Goal: Task Accomplishment & Management: Use online tool/utility

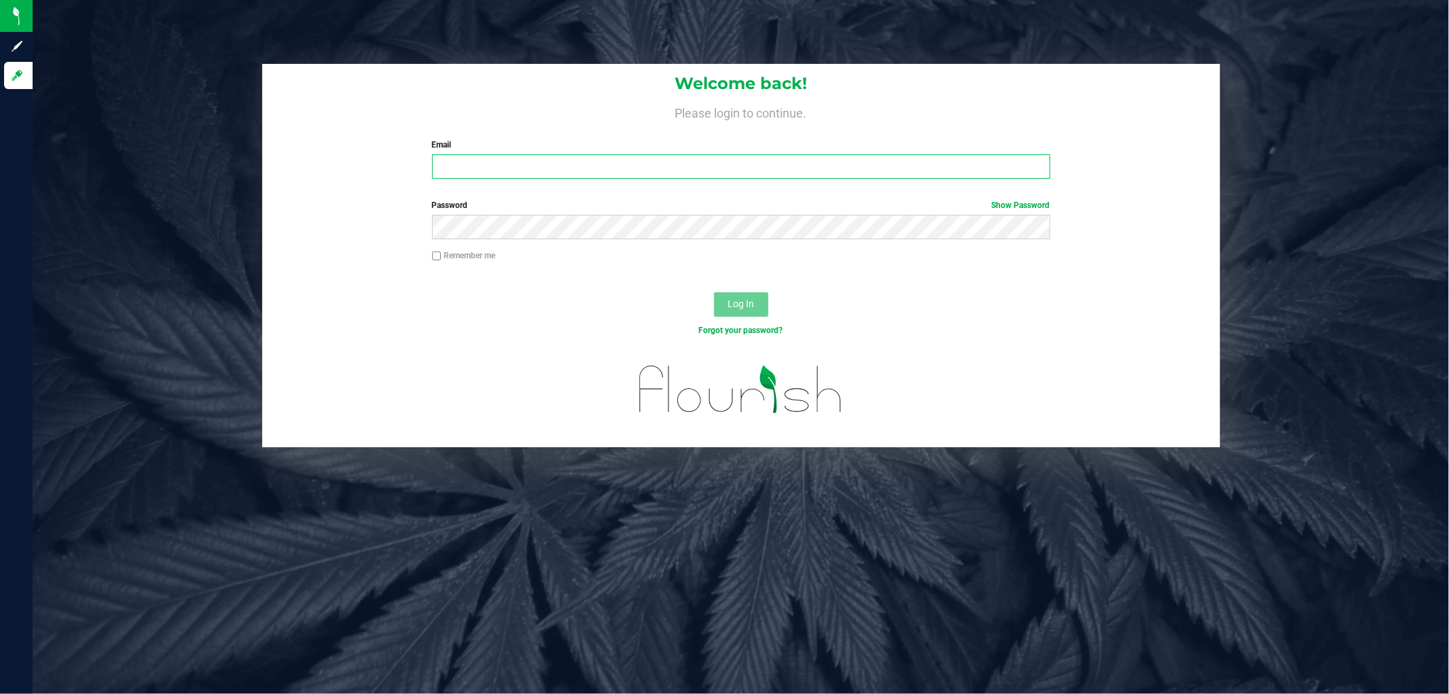
click at [511, 160] on input "Email" at bounding box center [741, 166] width 618 height 24
type input "[EMAIL_ADDRESS][DOMAIN_NAME]"
click at [714, 292] on button "Log In" at bounding box center [741, 304] width 54 height 24
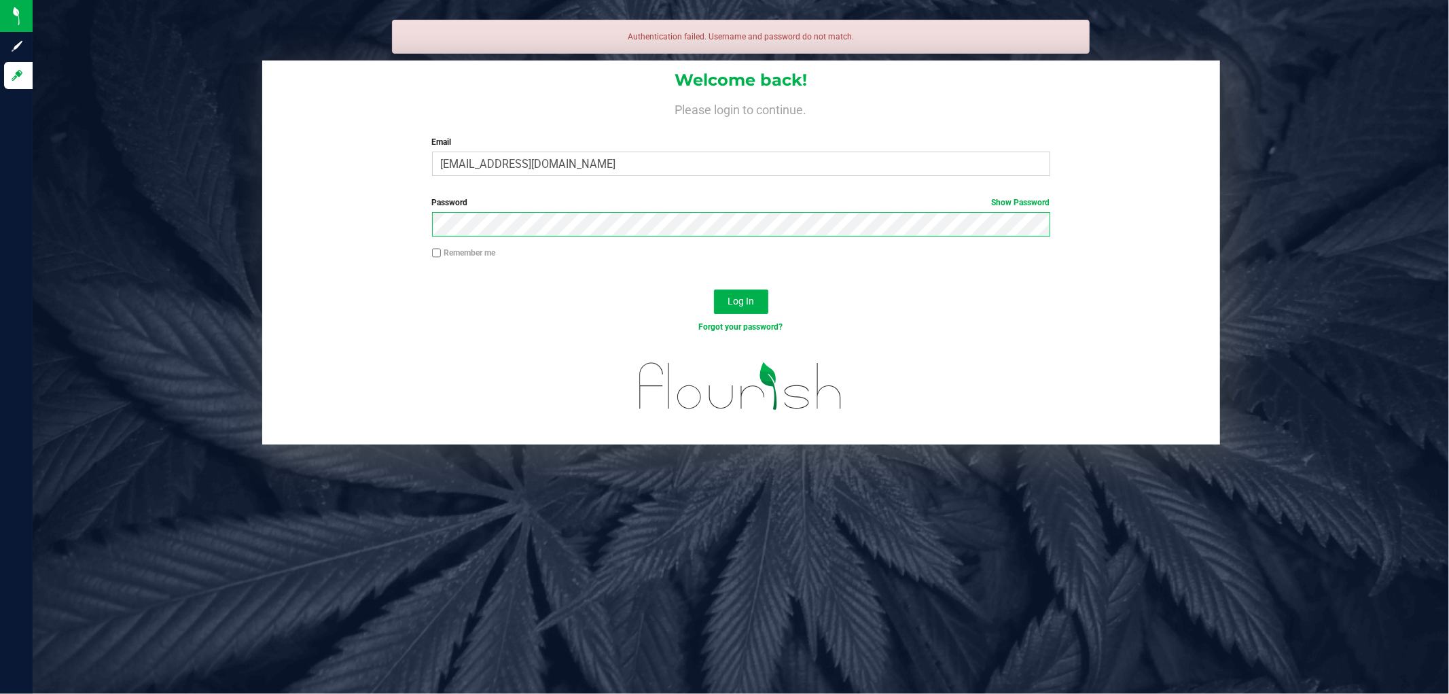
click at [714, 289] on button "Log In" at bounding box center [741, 301] width 54 height 24
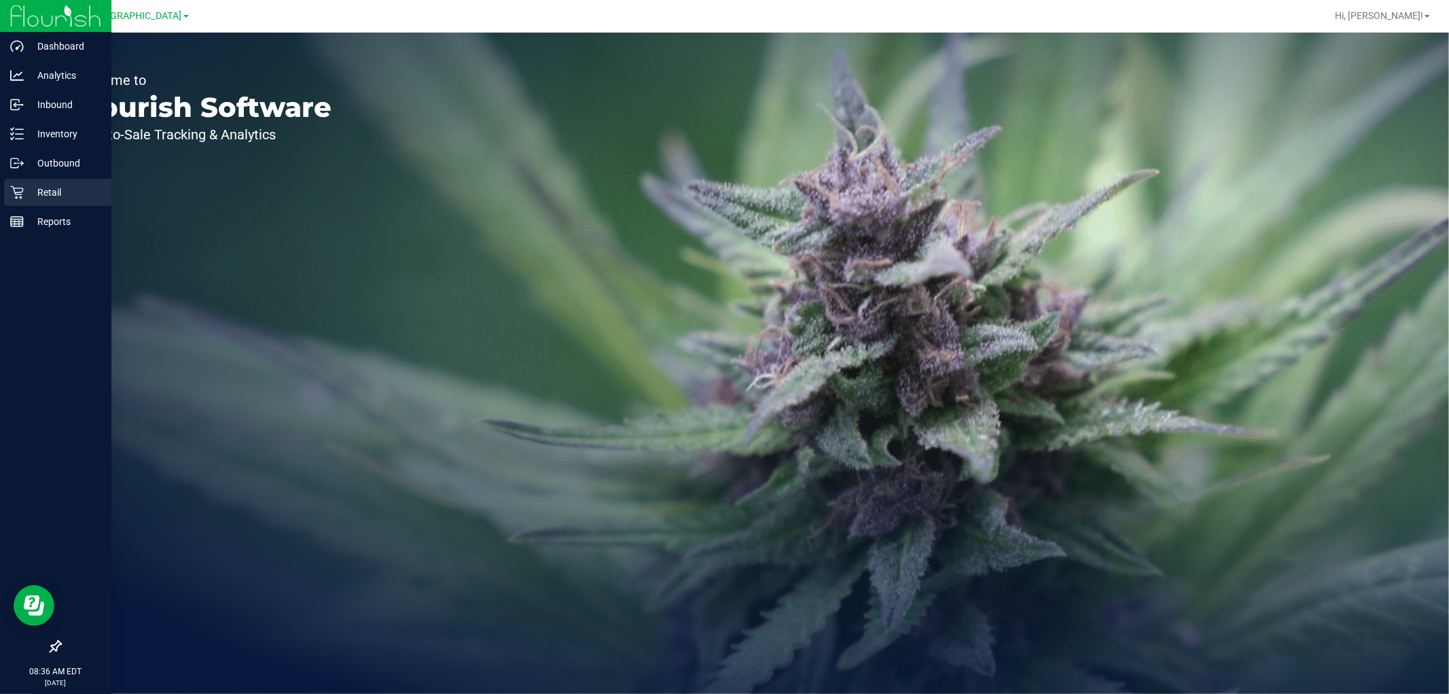
click at [46, 196] on p "Retail" at bounding box center [65, 192] width 82 height 16
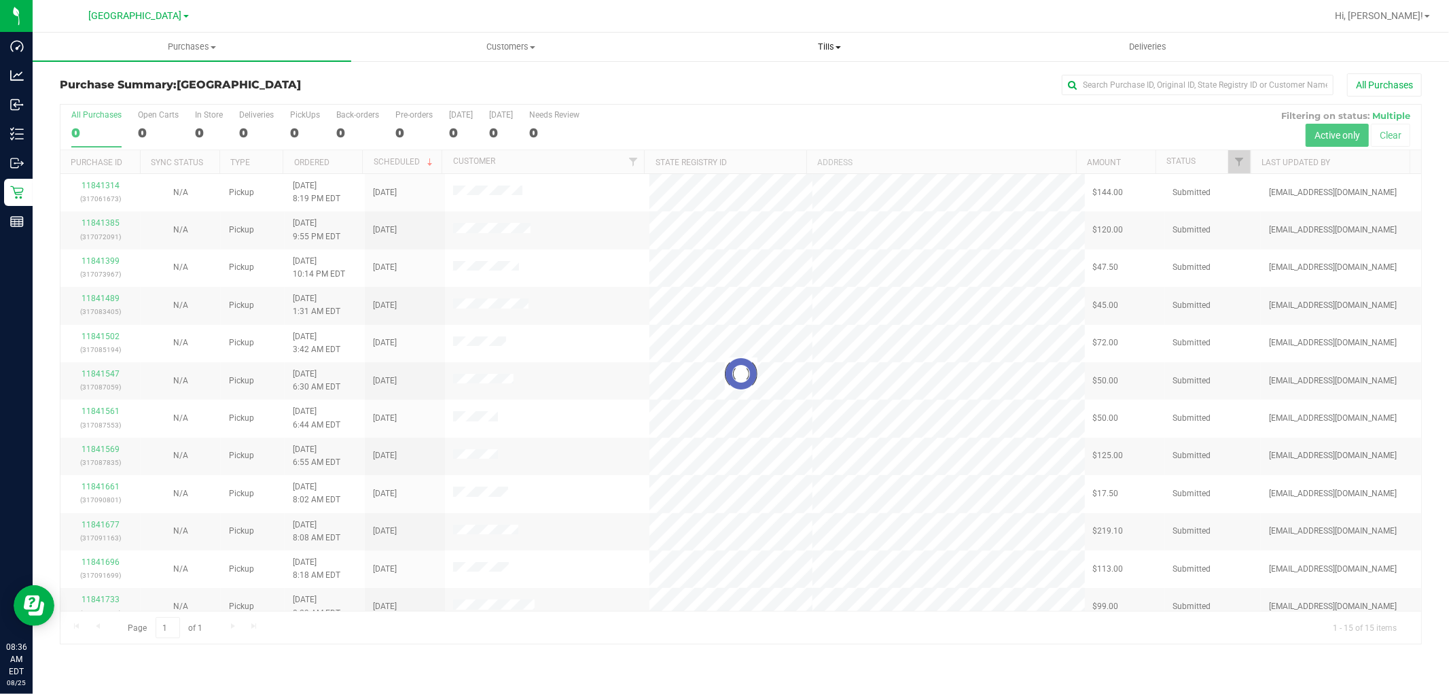
click at [822, 46] on span "Tills" at bounding box center [829, 47] width 317 height 12
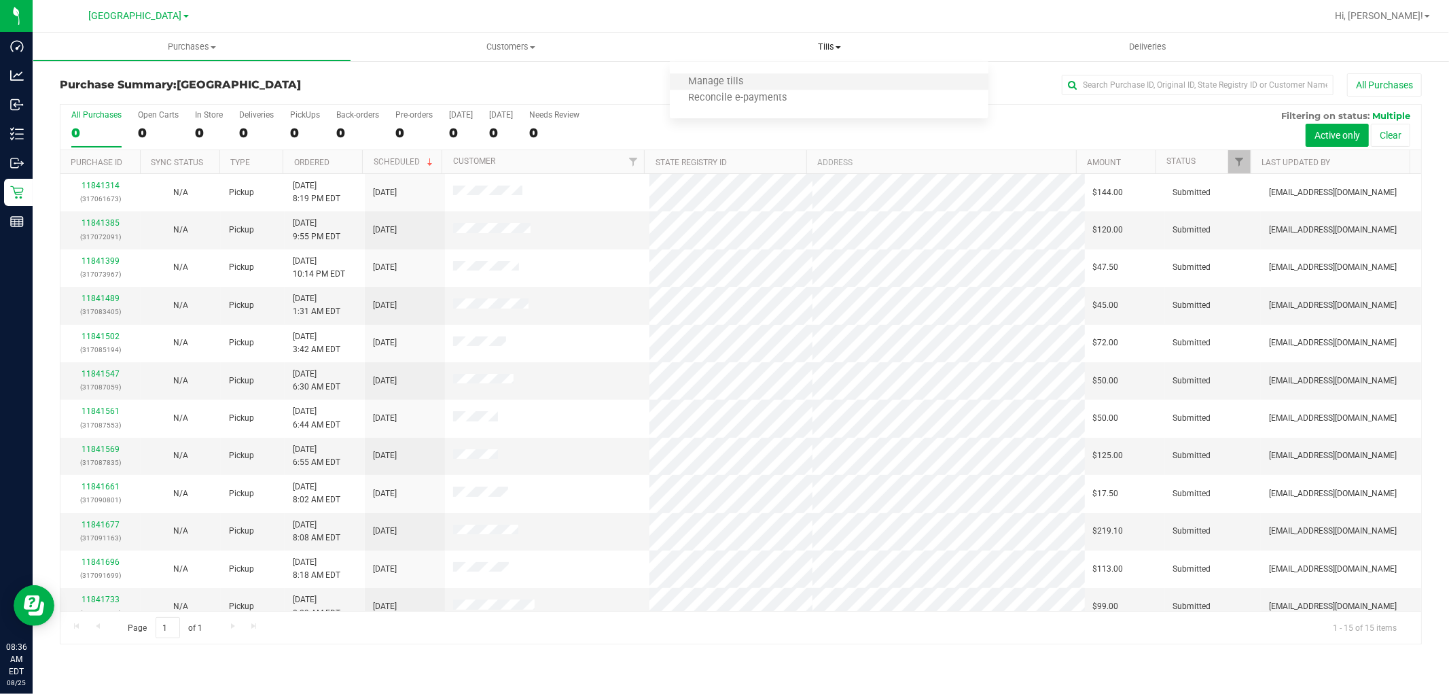
click at [815, 77] on li "Manage tills" at bounding box center [829, 82] width 319 height 16
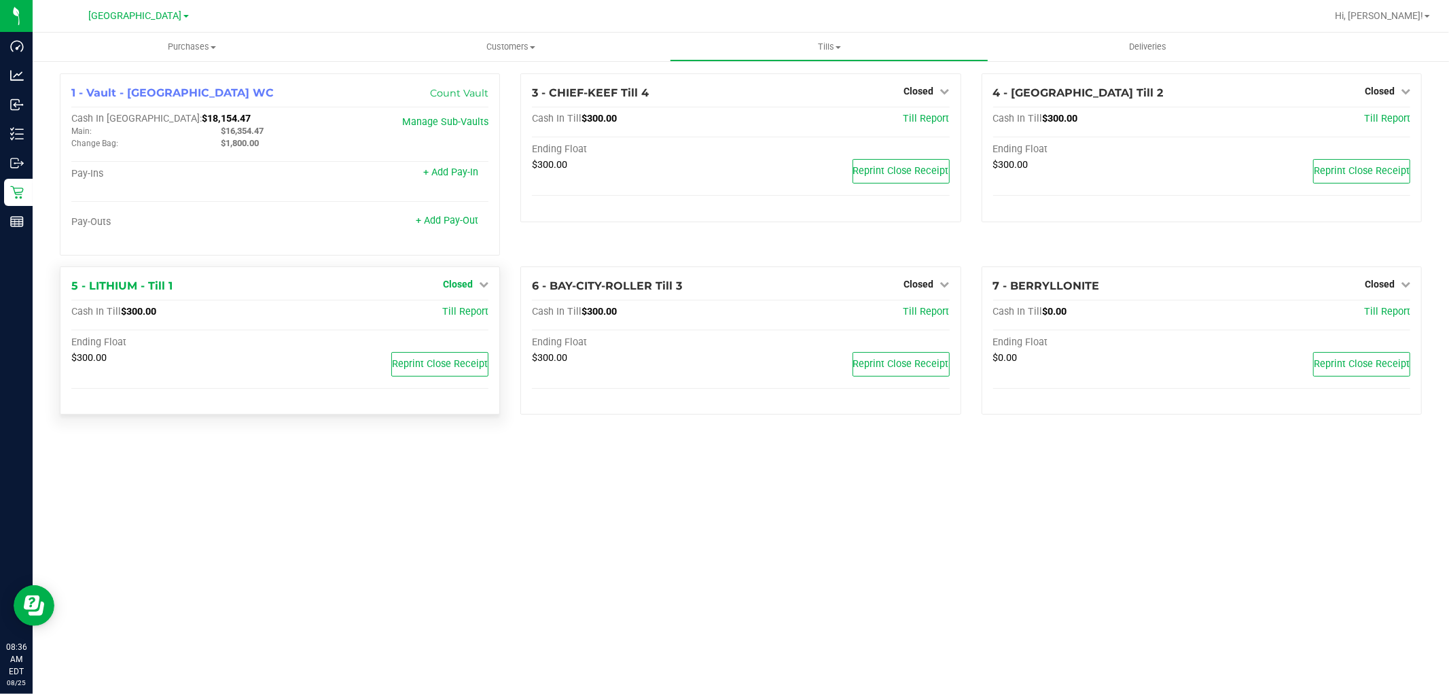
click at [450, 286] on span "Closed" at bounding box center [458, 284] width 30 height 11
click at [455, 326] on div "Open Till" at bounding box center [458, 314] width 102 height 40
click at [460, 310] on link "Open Till" at bounding box center [458, 311] width 36 height 11
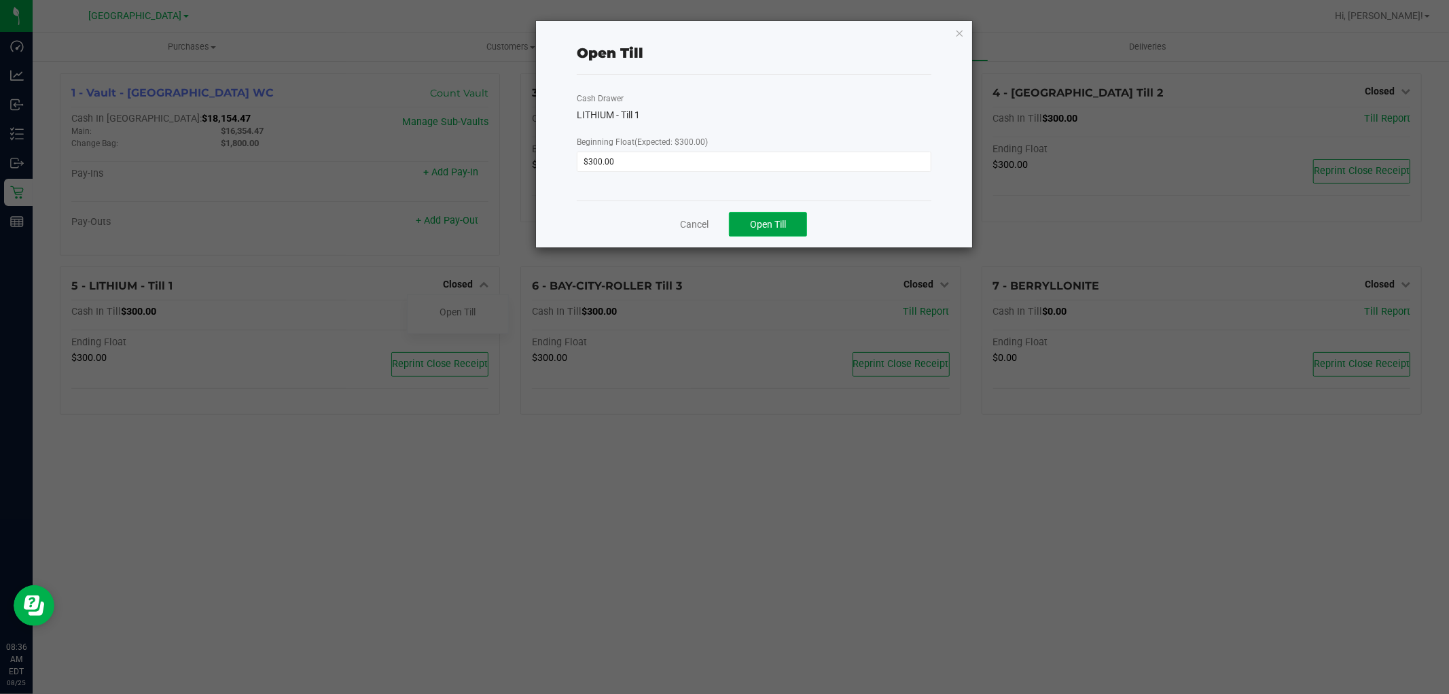
click at [762, 226] on span "Open Till" at bounding box center [768, 224] width 36 height 11
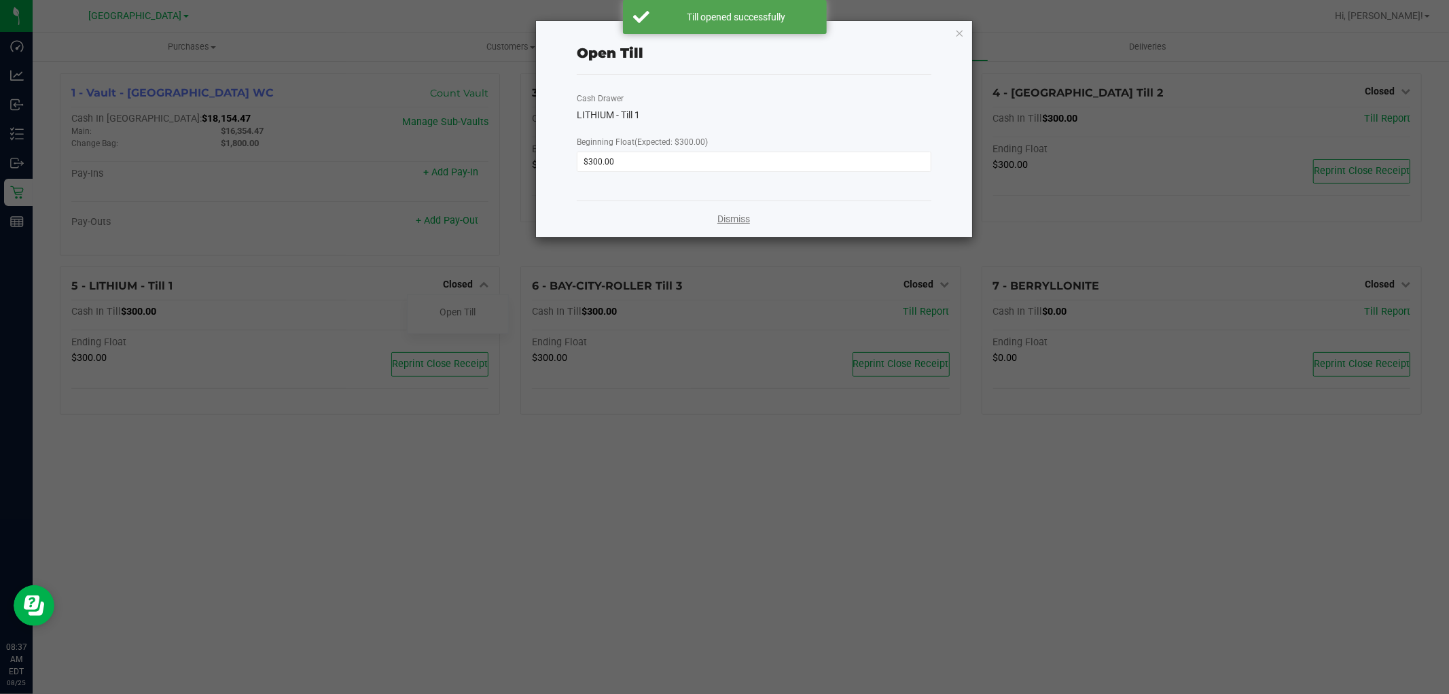
click at [726, 217] on link "Dismiss" at bounding box center [733, 219] width 33 height 14
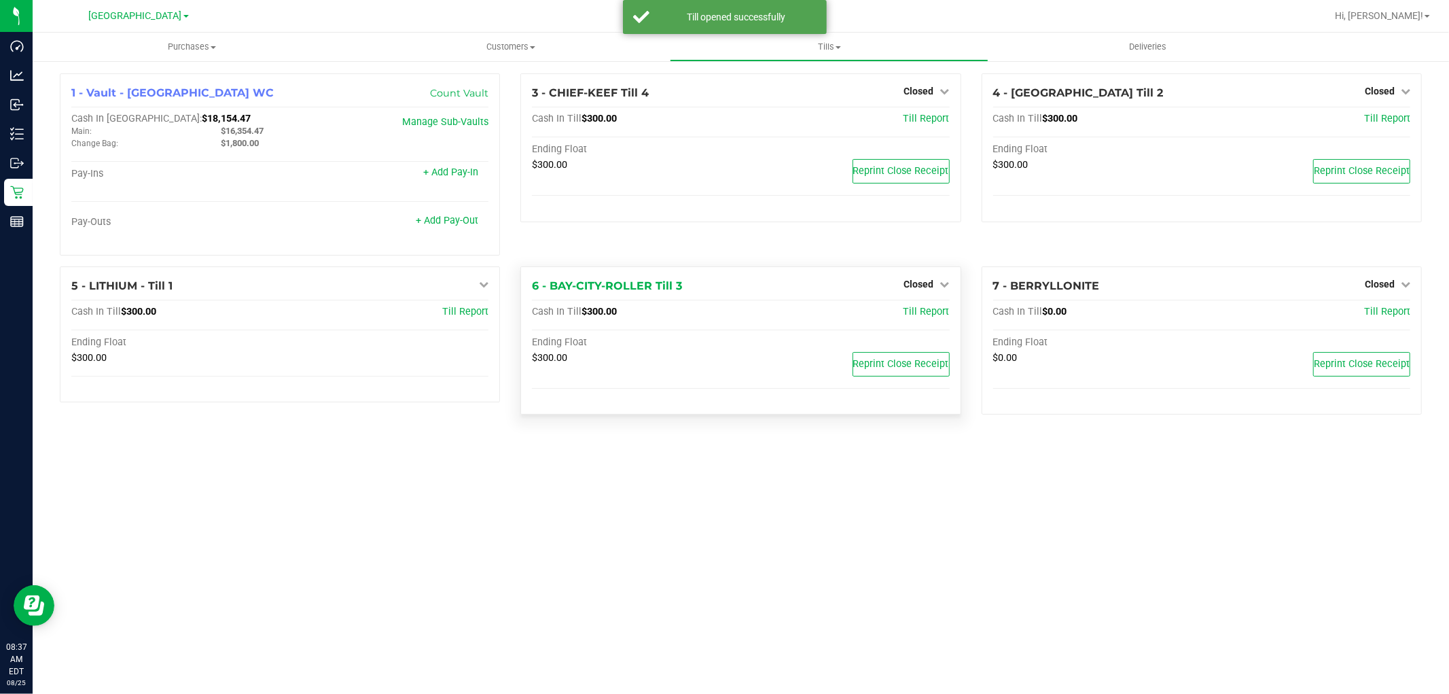
click at [910, 291] on div "Closed" at bounding box center [927, 284] width 46 height 16
click at [918, 279] on div "Closed" at bounding box center [927, 284] width 46 height 16
click at [917, 279] on div "Closed" at bounding box center [927, 284] width 46 height 16
click at [910, 284] on span "Closed" at bounding box center [919, 284] width 30 height 11
click at [905, 312] on link "Open Till" at bounding box center [919, 311] width 36 height 11
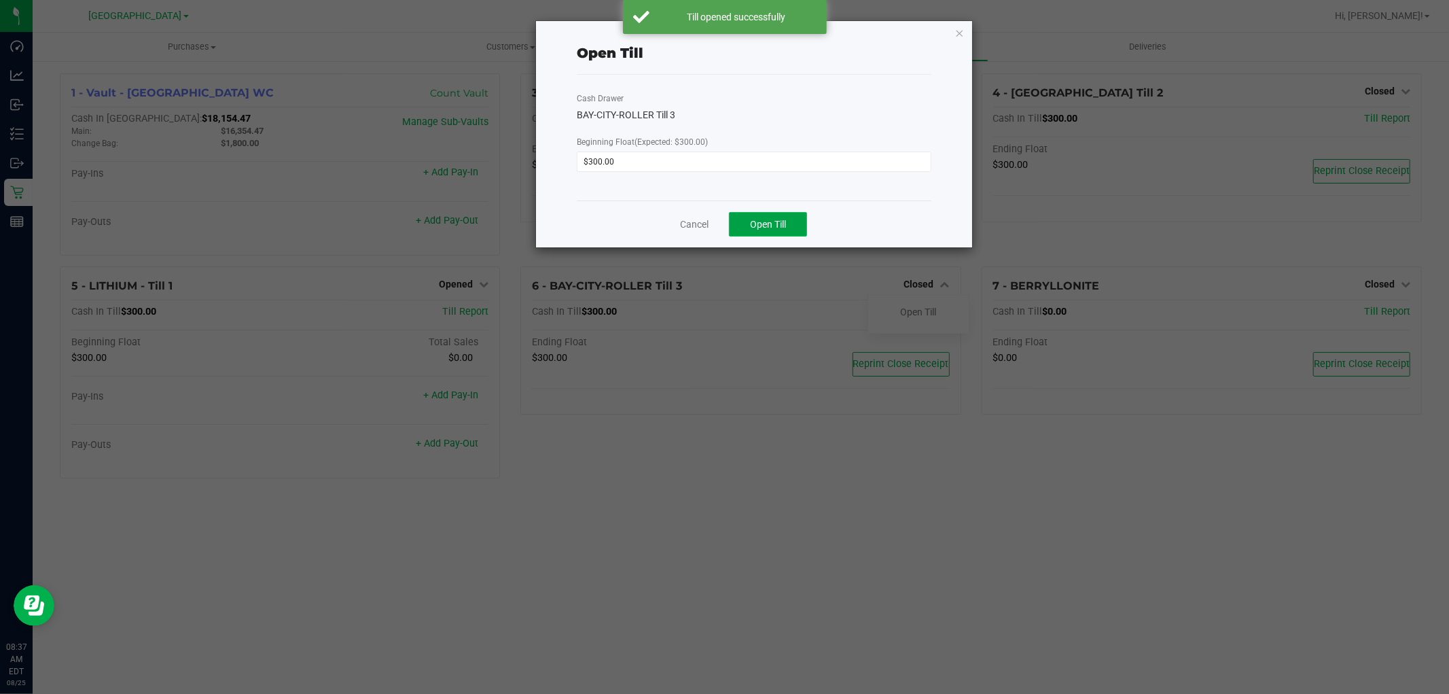
click at [772, 223] on span "Open Till" at bounding box center [768, 224] width 36 height 11
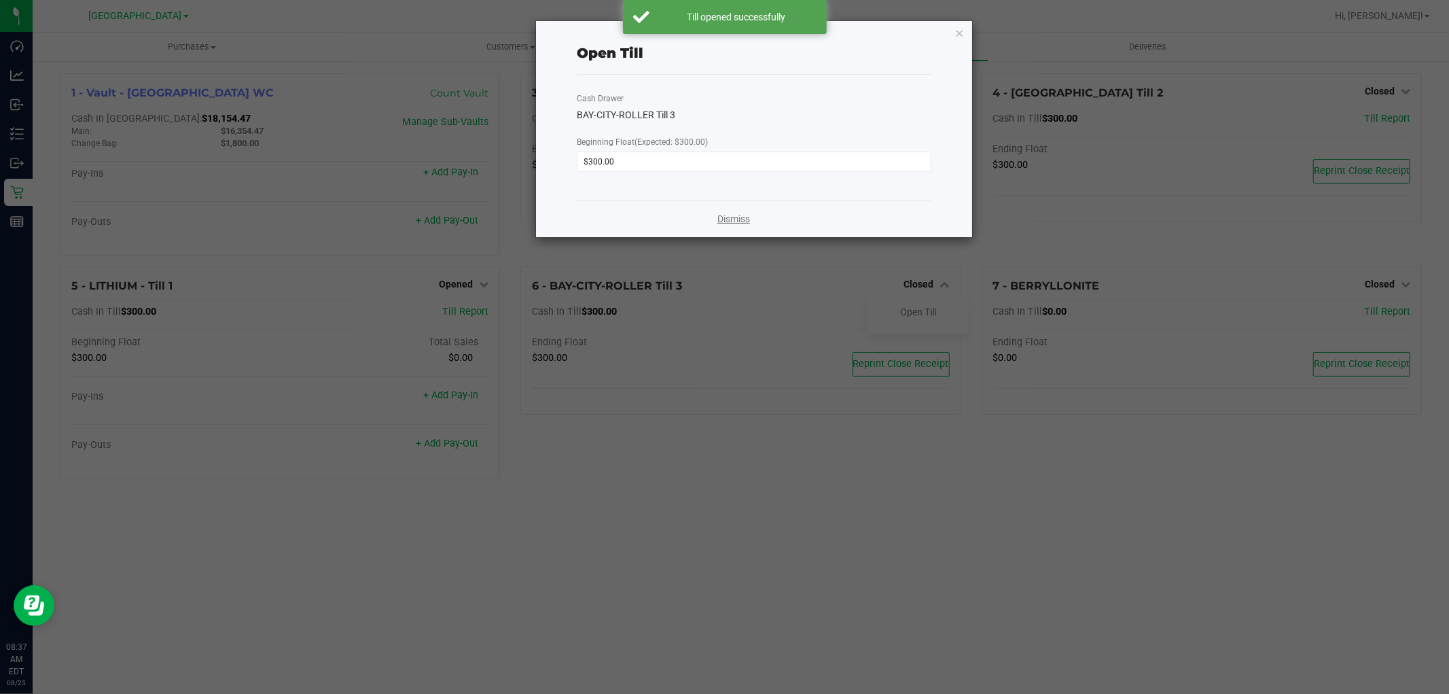
click at [739, 221] on link "Dismiss" at bounding box center [733, 219] width 33 height 14
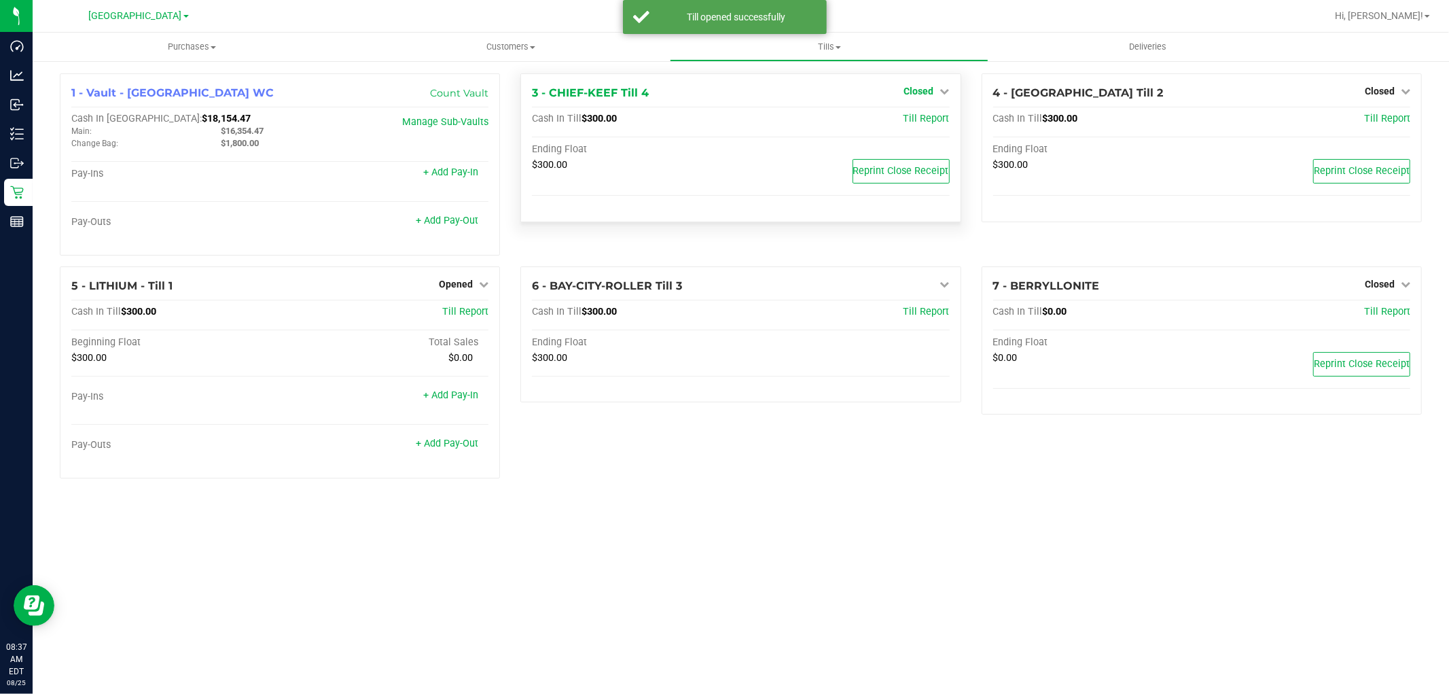
click at [931, 86] on span "Closed" at bounding box center [919, 91] width 30 height 11
click at [920, 123] on link "Open Till" at bounding box center [919, 119] width 36 height 11
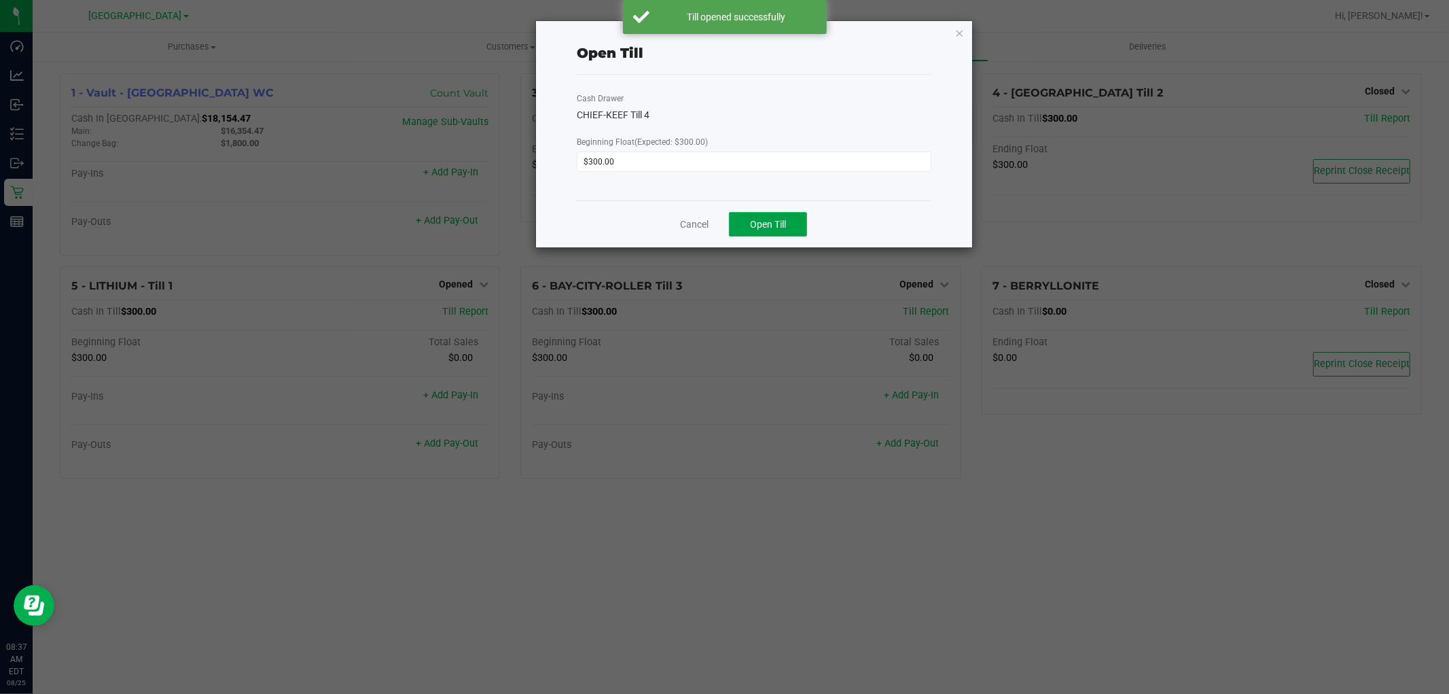
click at [783, 219] on span "Open Till" at bounding box center [768, 224] width 36 height 11
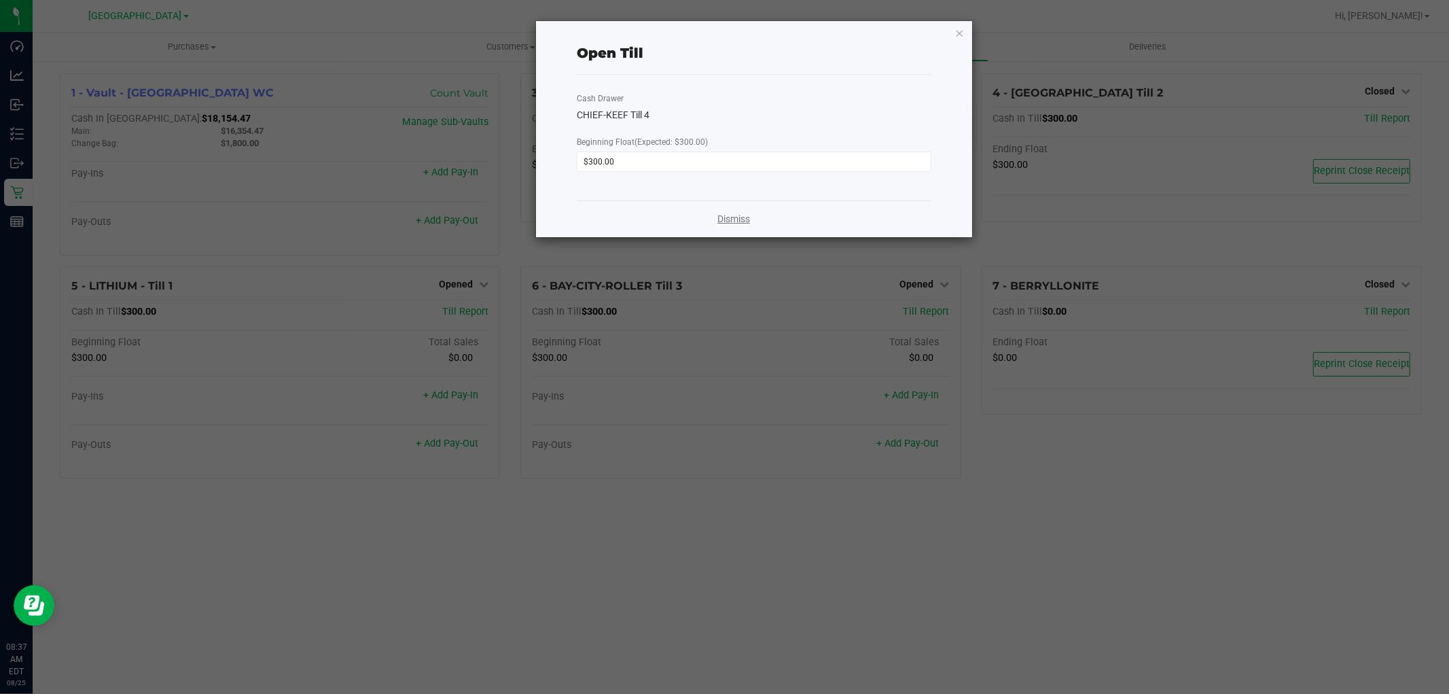
click at [734, 220] on link "Dismiss" at bounding box center [733, 219] width 33 height 14
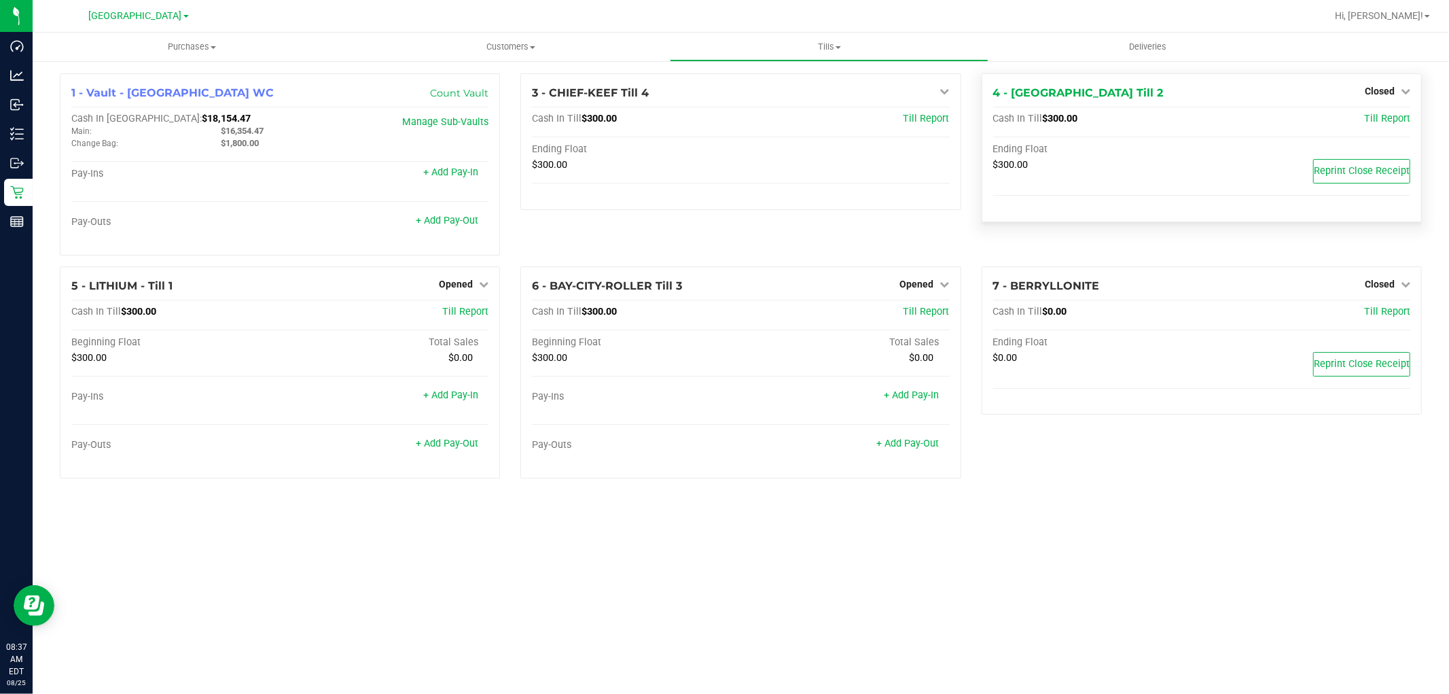
click at [1361, 91] on div "4 - [GEOGRAPHIC_DATA] Till 2 Closed Open Till" at bounding box center [1201, 93] width 417 height 16
click at [1376, 92] on span "Closed" at bounding box center [1380, 91] width 30 height 11
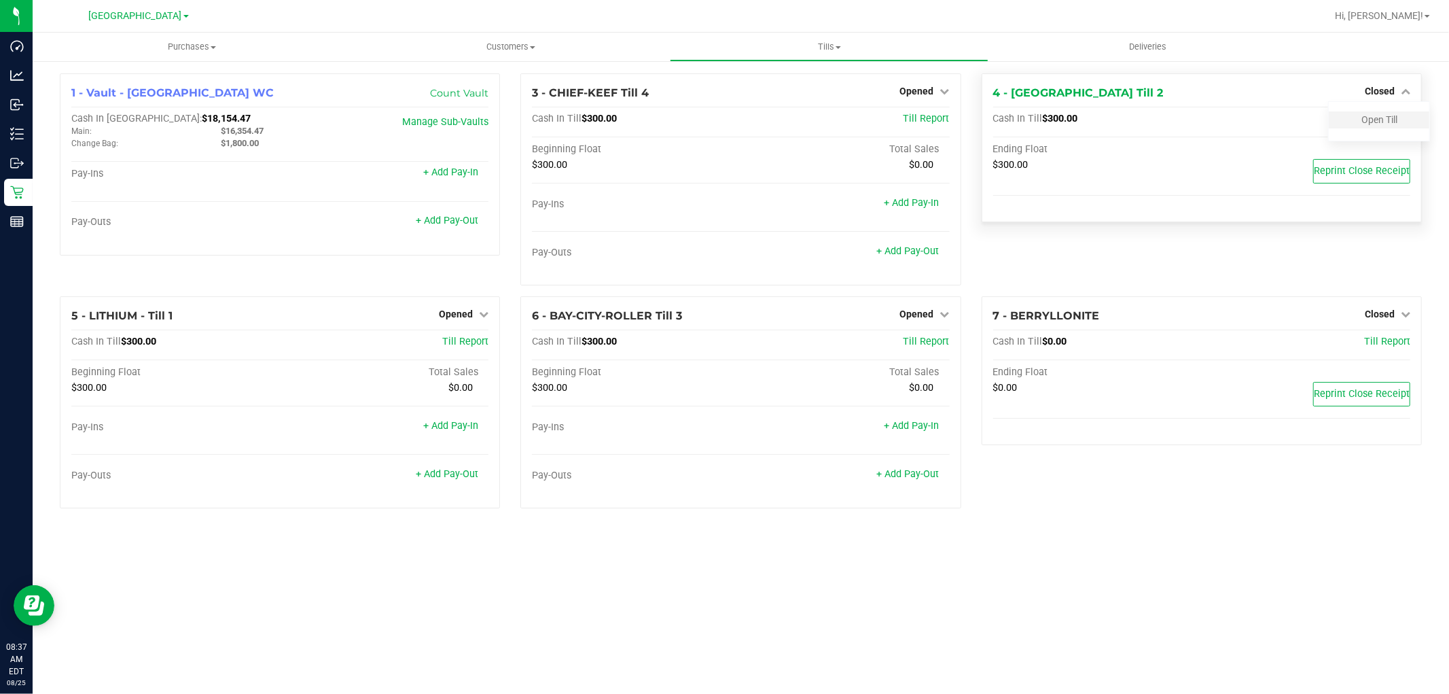
click at [1353, 123] on div "Open Till" at bounding box center [1379, 119] width 101 height 17
click at [1366, 117] on link "Open Till" at bounding box center [1379, 119] width 36 height 11
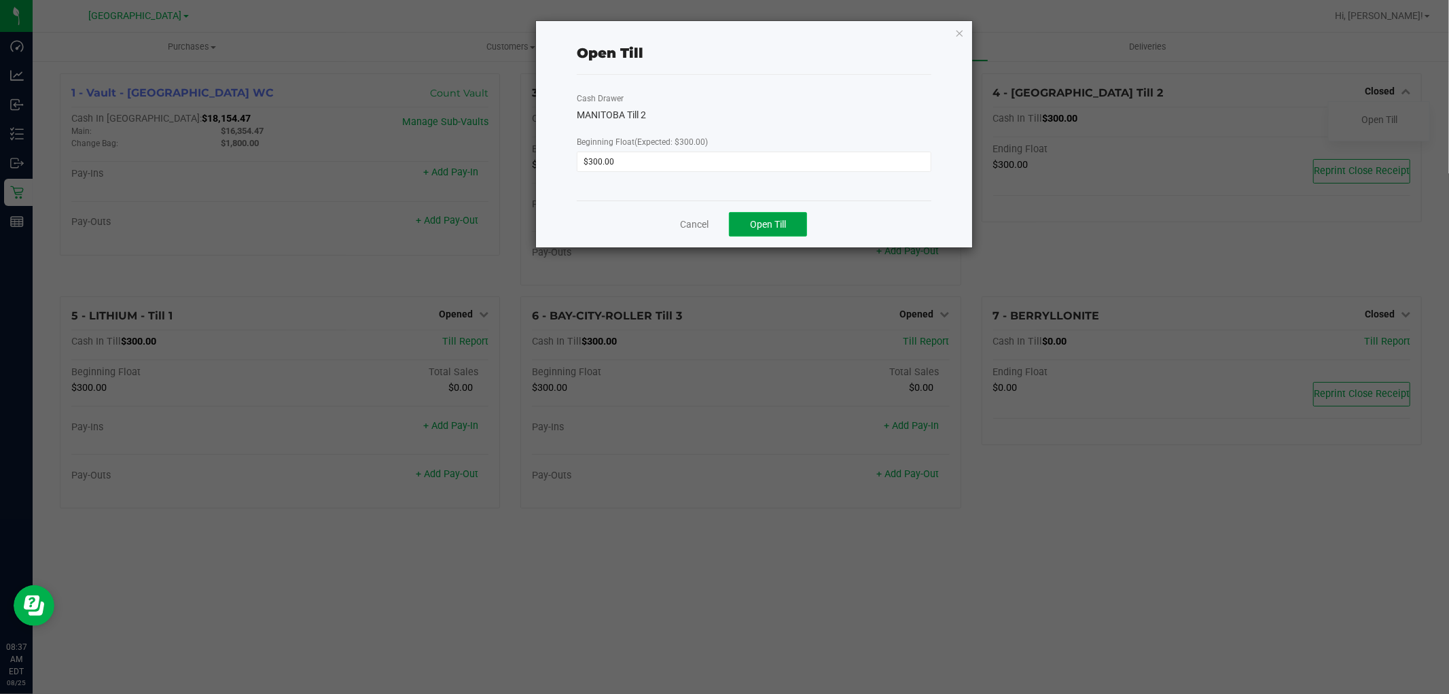
click at [791, 219] on button "Open Till" at bounding box center [768, 224] width 78 height 24
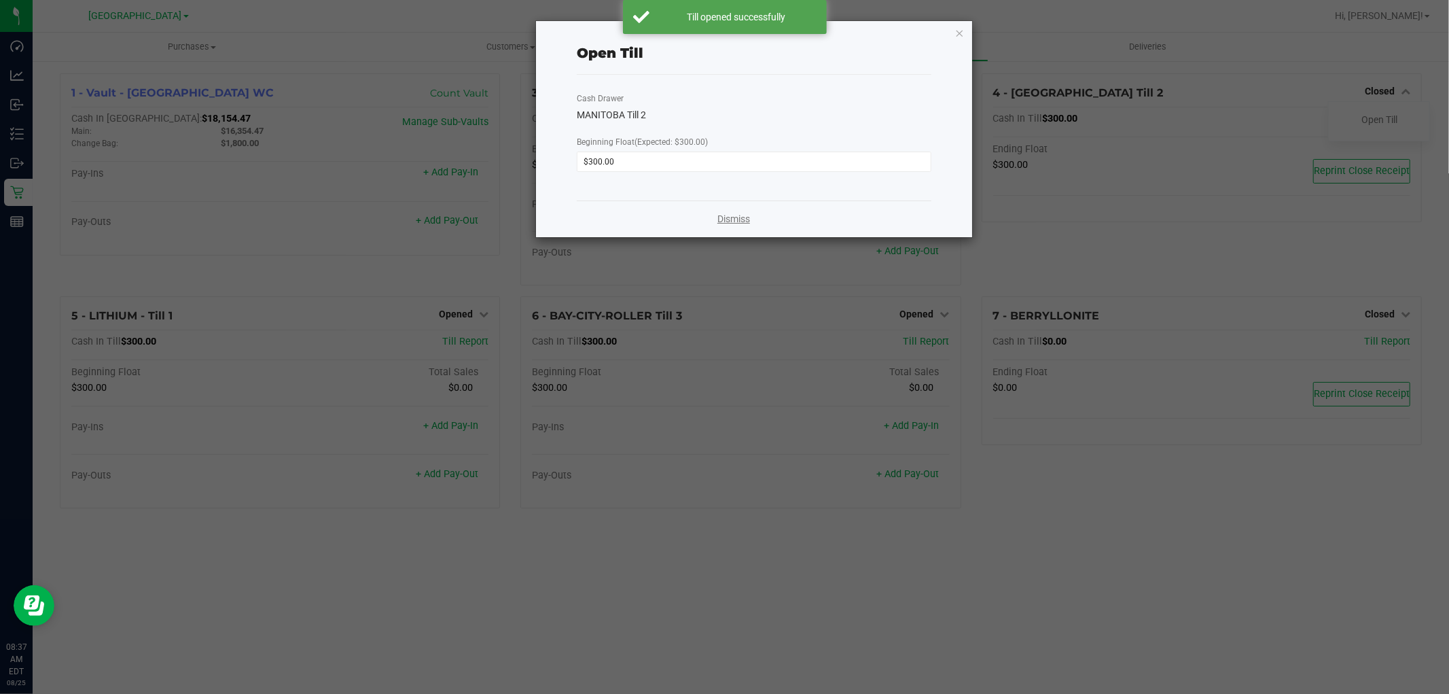
click at [734, 215] on link "Dismiss" at bounding box center [733, 219] width 33 height 14
